Goal: Transaction & Acquisition: Book appointment/travel/reservation

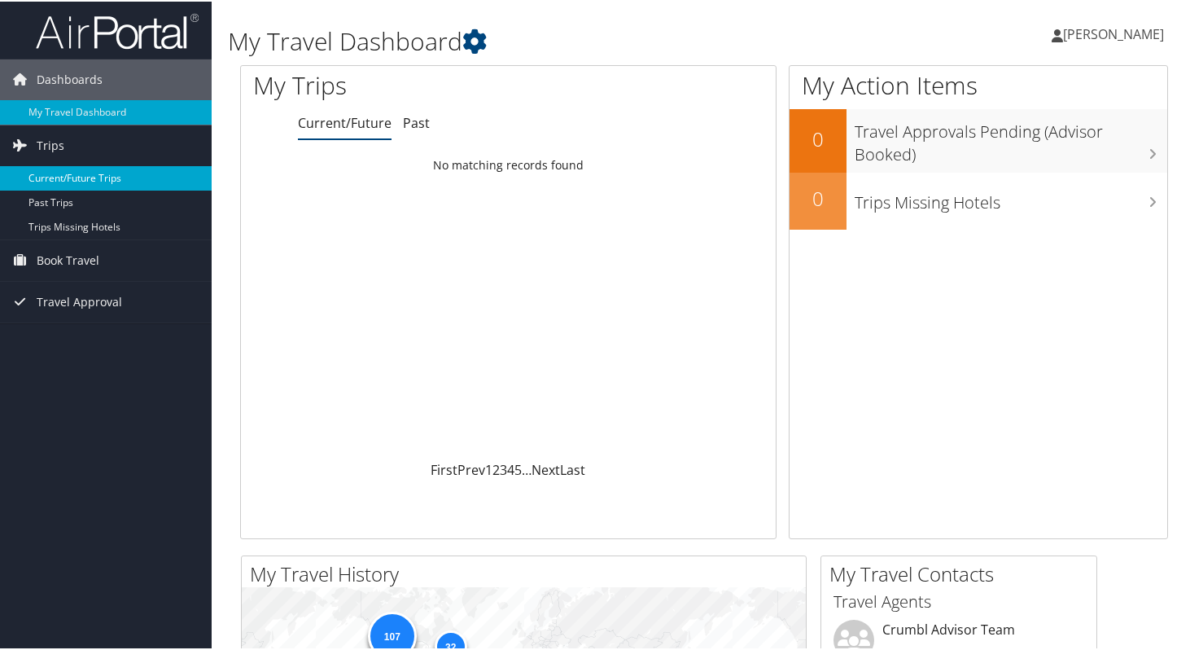
click at [130, 180] on link "Current/Future Trips" at bounding box center [106, 176] width 212 height 24
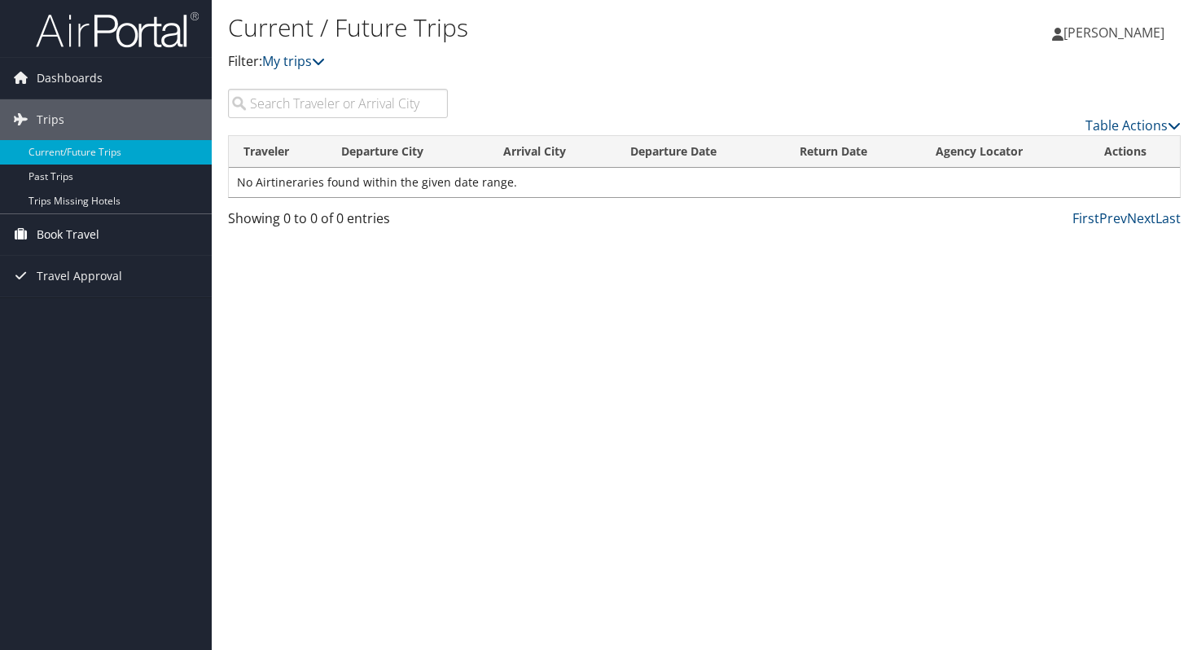
click at [114, 226] on link "Book Travel" at bounding box center [106, 234] width 212 height 41
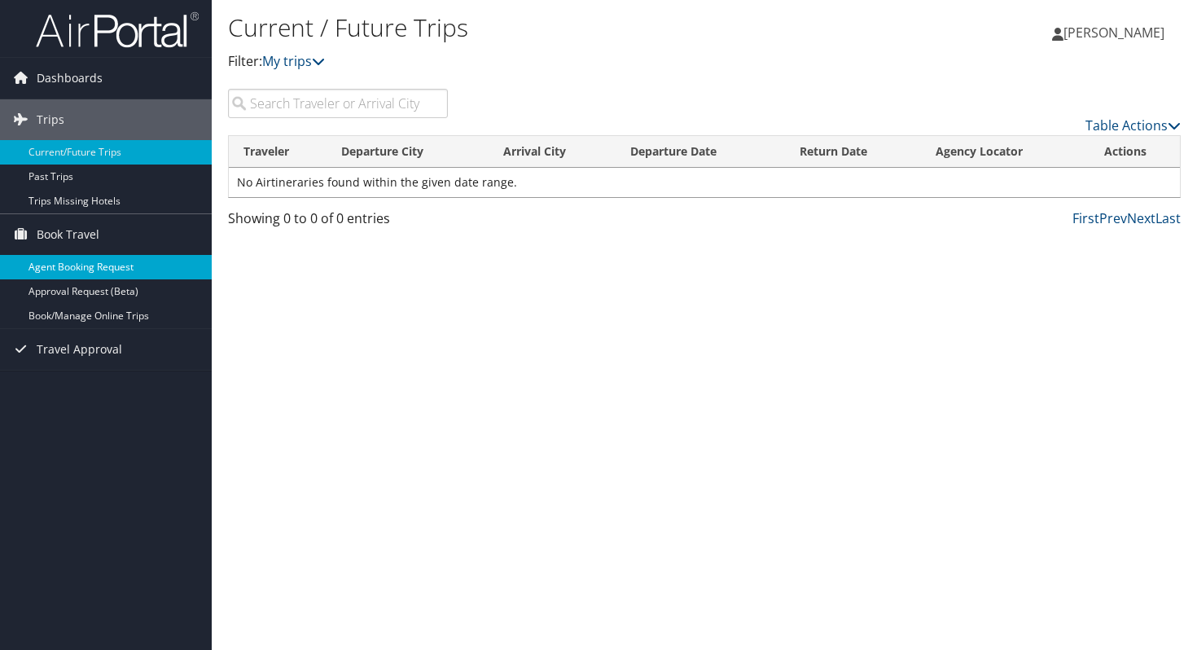
click at [139, 265] on link "Agent Booking Request" at bounding box center [106, 267] width 212 height 24
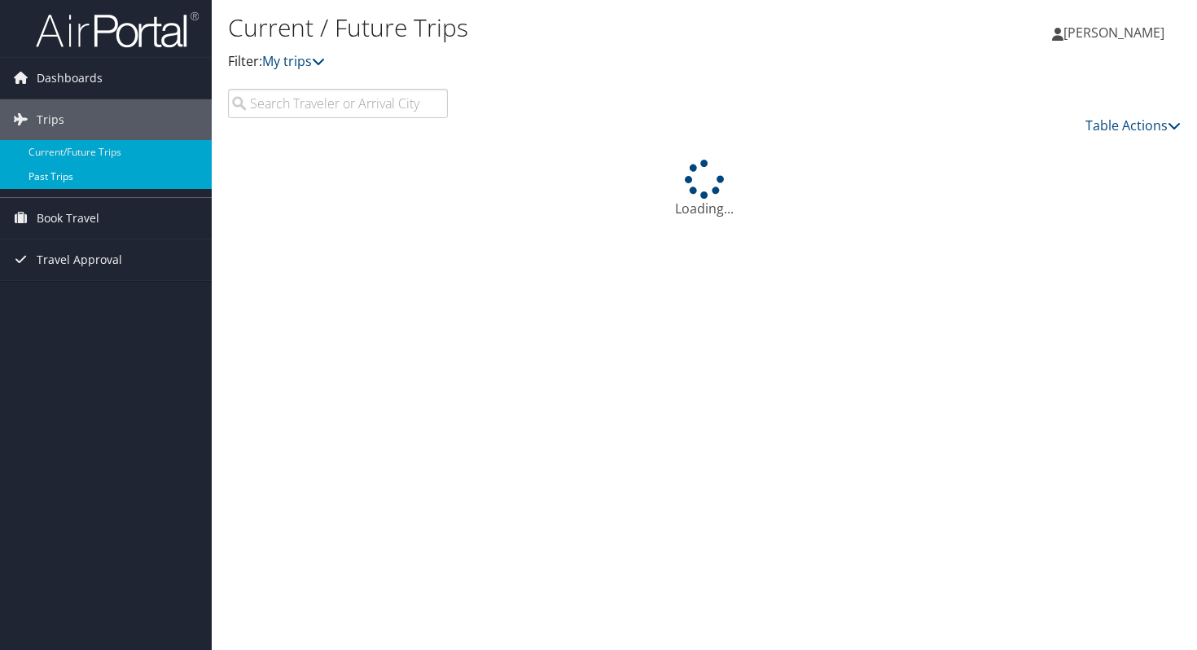
click at [21, 167] on link "Past Trips" at bounding box center [106, 176] width 212 height 24
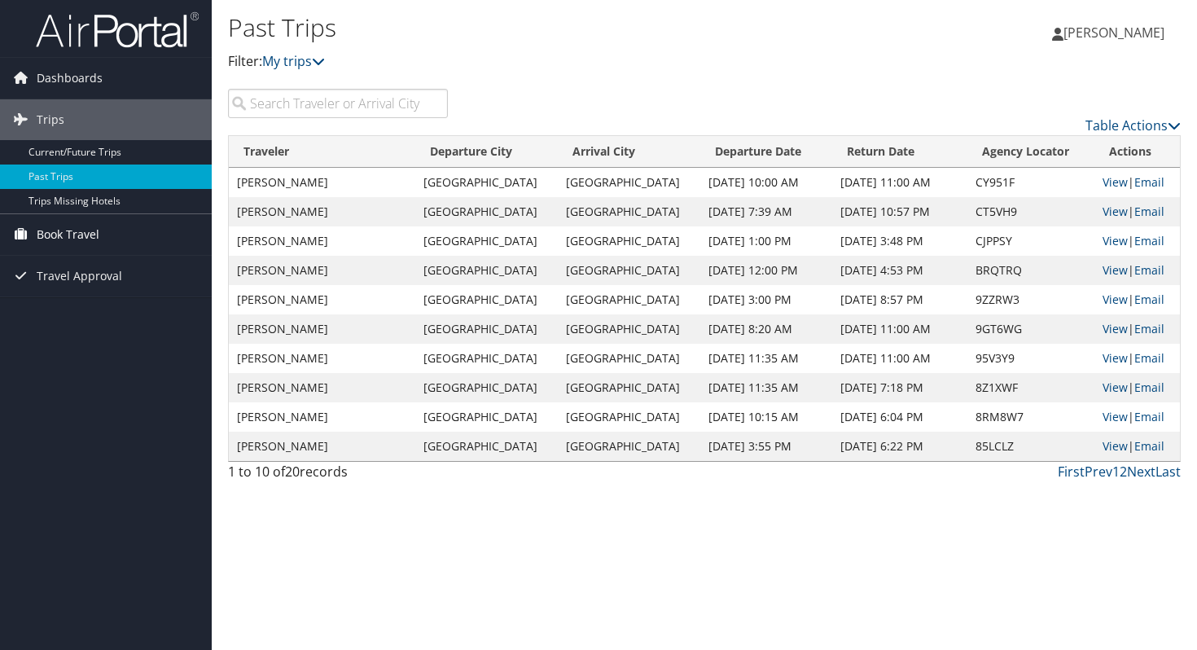
click at [99, 233] on link "Book Travel" at bounding box center [106, 234] width 212 height 41
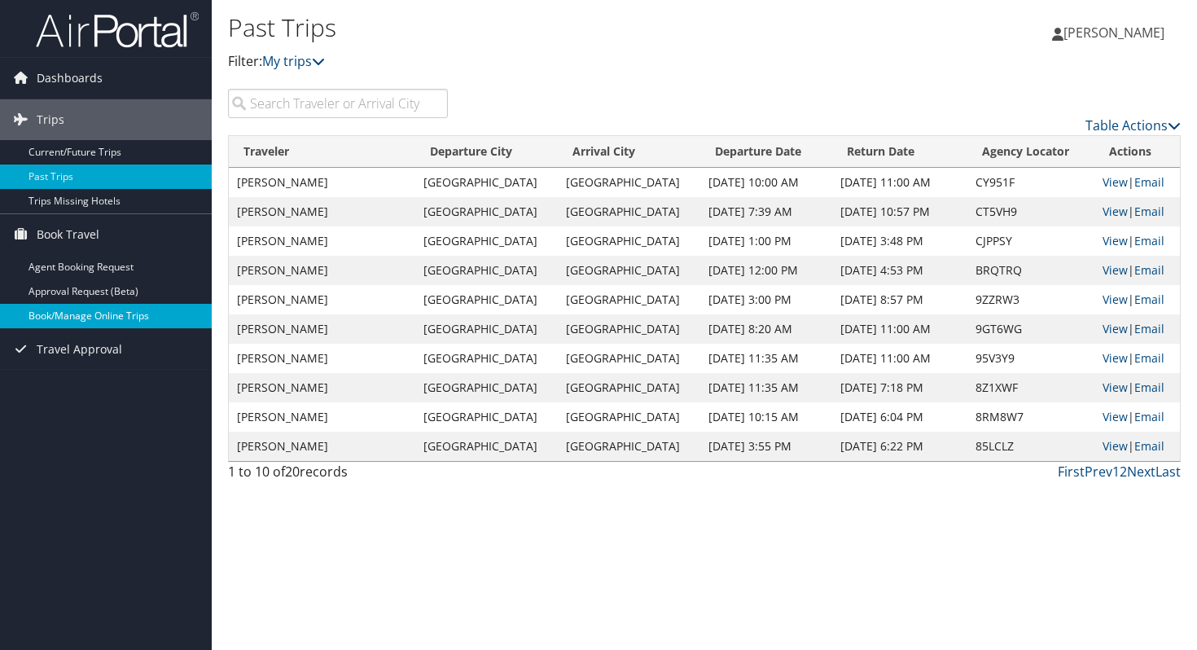
click at [136, 322] on link "Book/Manage Online Trips" at bounding box center [106, 316] width 212 height 24
click at [135, 318] on link "Book/Manage Online Trips" at bounding box center [106, 316] width 212 height 24
